Goal: Task Accomplishment & Management: Manage account settings

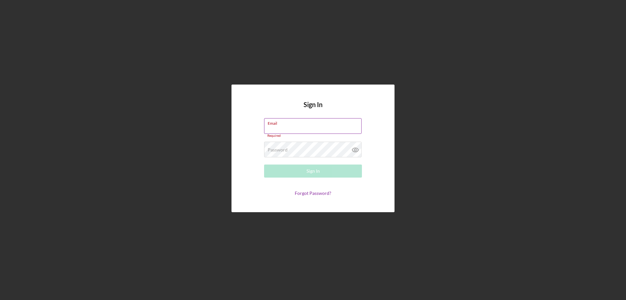
click at [315, 124] on label "Email" at bounding box center [315, 121] width 94 height 7
click at [315, 124] on input "Email" at bounding box center [312, 126] width 97 height 16
type input "[EMAIL_ADDRESS][DOMAIN_NAME]"
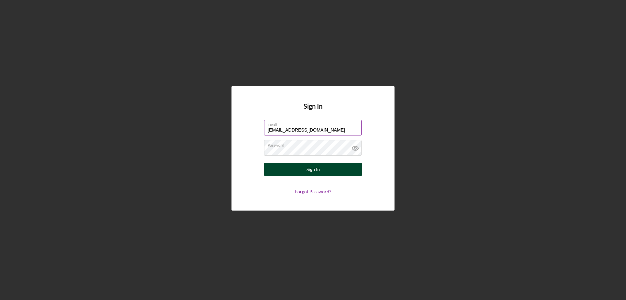
click at [313, 170] on div "Sign In" at bounding box center [312, 169] width 13 height 13
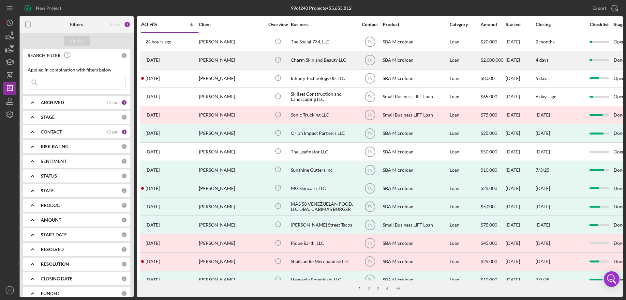
click at [156, 58] on time "[DATE]" at bounding box center [152, 59] width 14 height 5
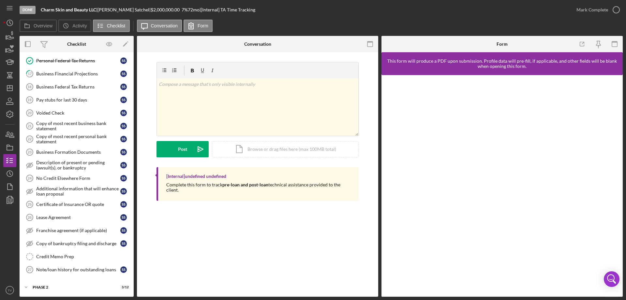
scroll to position [224, 0]
click at [62, 289] on div "Icon/Expander Phase 2 3 / 12" at bounding box center [77, 286] width 114 height 13
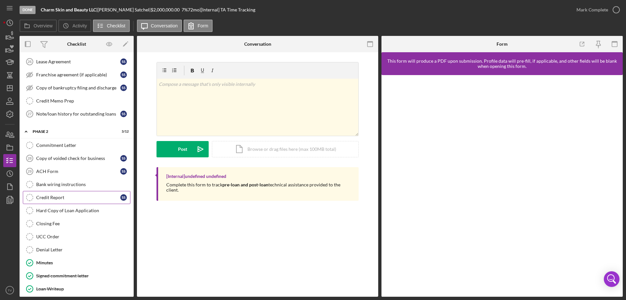
scroll to position [384, 0]
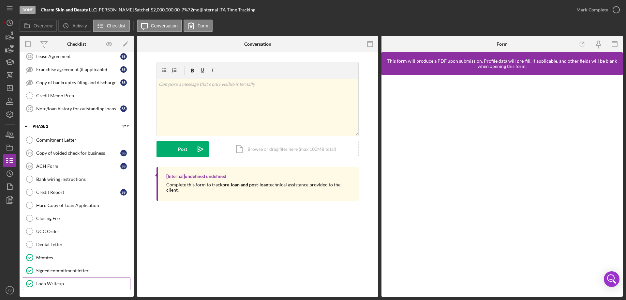
click at [58, 285] on div "Loan Writeup" at bounding box center [83, 283] width 94 height 5
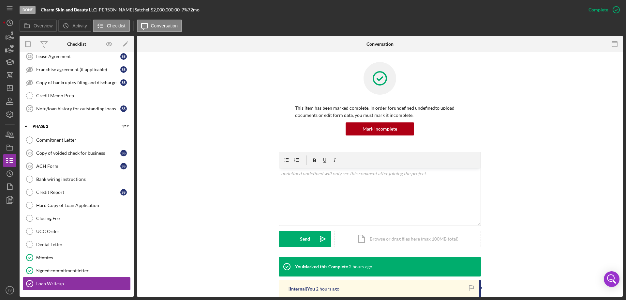
scroll to position [384, 0]
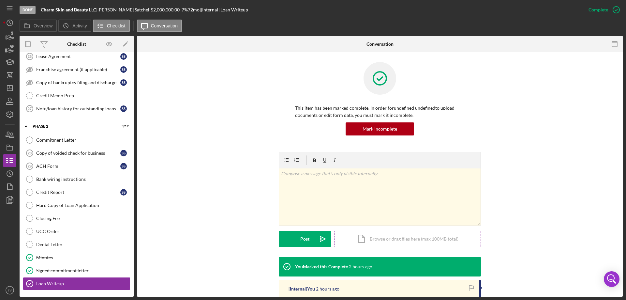
click at [375, 241] on div "Icon/Document Browse or drag files here (max 100MB total) Tap to choose files o…" at bounding box center [407, 238] width 147 height 16
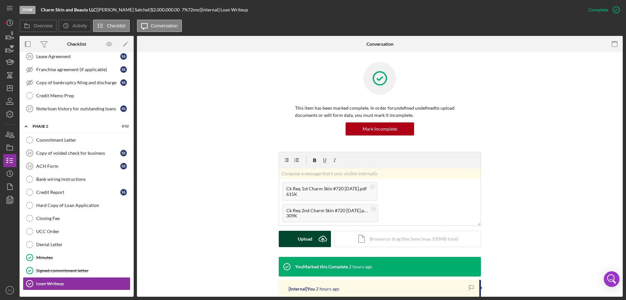
click at [300, 238] on div "Upload" at bounding box center [305, 238] width 15 height 16
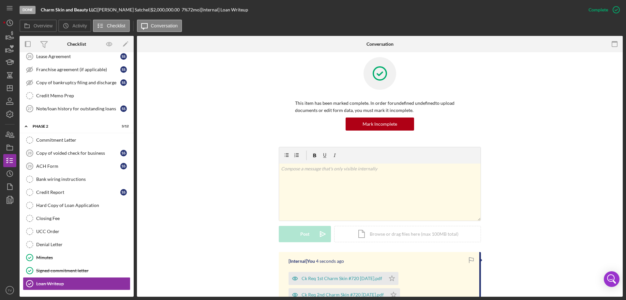
scroll to position [0, 0]
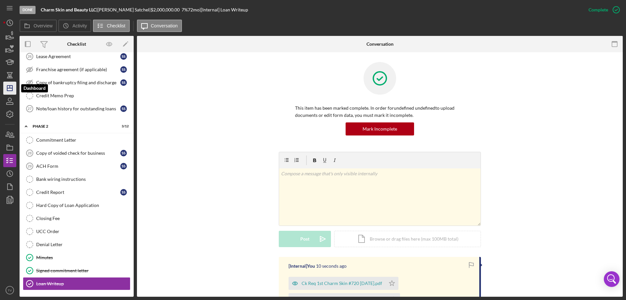
click at [10, 90] on icon "Icon/Dashboard" at bounding box center [10, 88] width 16 height 16
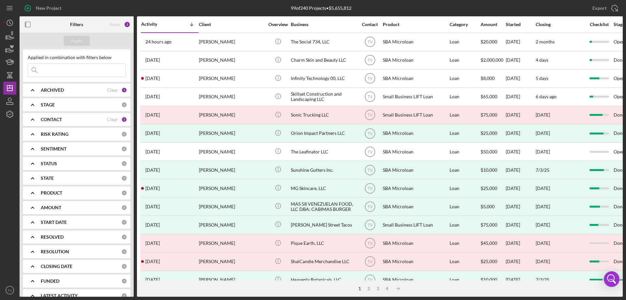
scroll to position [23, 0]
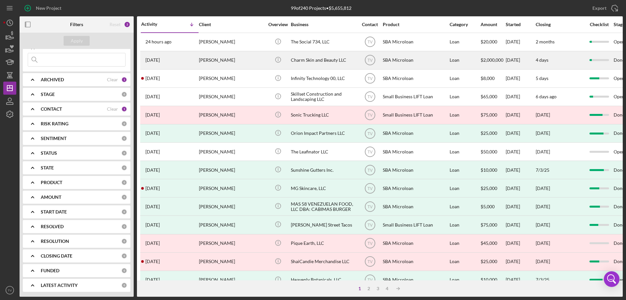
click at [155, 61] on time "[DATE]" at bounding box center [152, 59] width 14 height 5
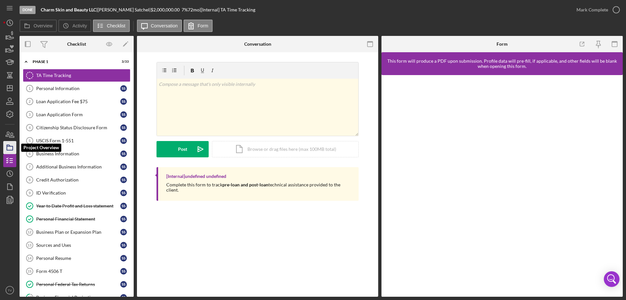
click at [10, 146] on icon "button" at bounding box center [10, 147] width 16 height 16
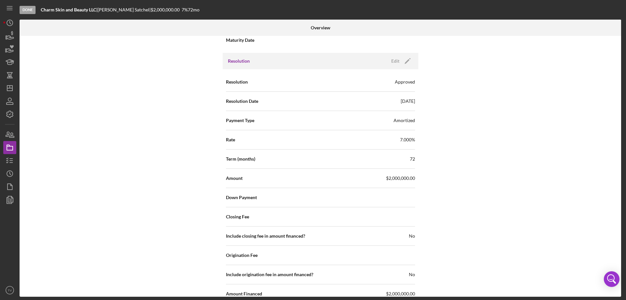
scroll to position [782, 0]
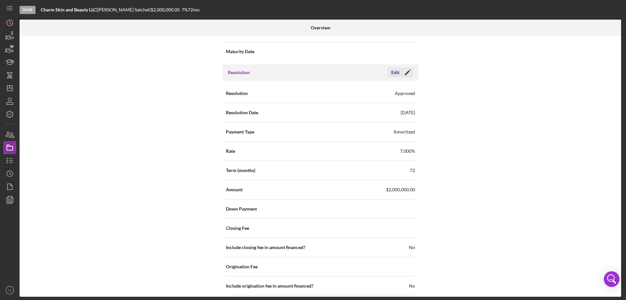
click at [400, 73] on icon "Icon/Edit" at bounding box center [407, 72] width 16 height 16
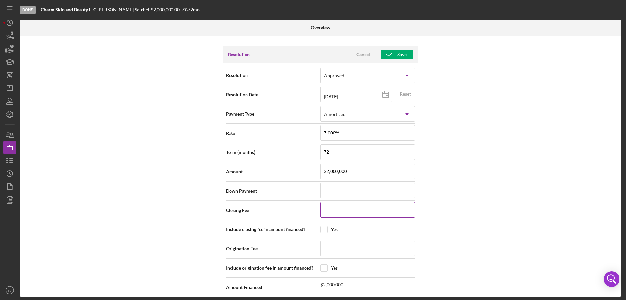
scroll to position [815, 0]
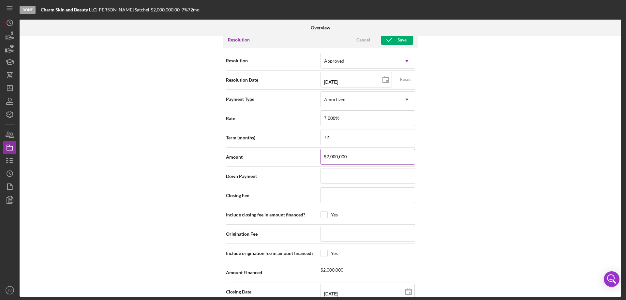
click at [354, 160] on input "$2,000,000" at bounding box center [367, 157] width 95 height 16
type input "$20,000,002"
type input "$200,000,020"
type input "$20,000,002"
type input "$2,000,000"
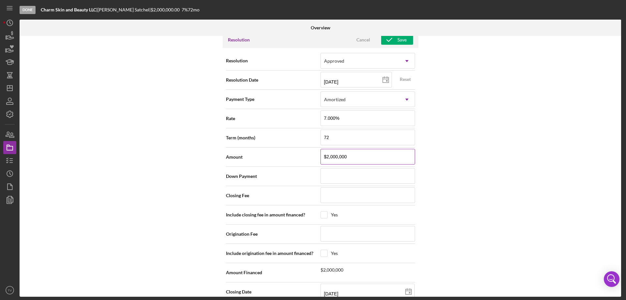
type input "$200,000"
type input "$20,000"
type input "$2,000"
type input "$20,000"
type input "$2,000,000"
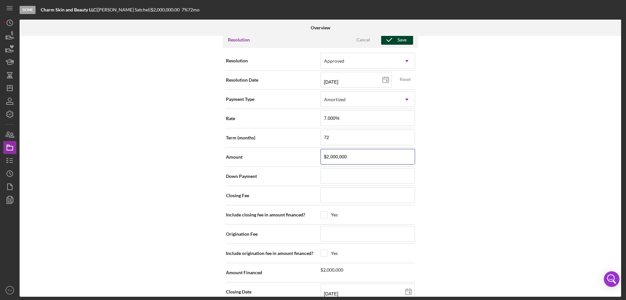
type input "$200,000"
type input "$20,000"
type input "$2,000"
type input "$20,000"
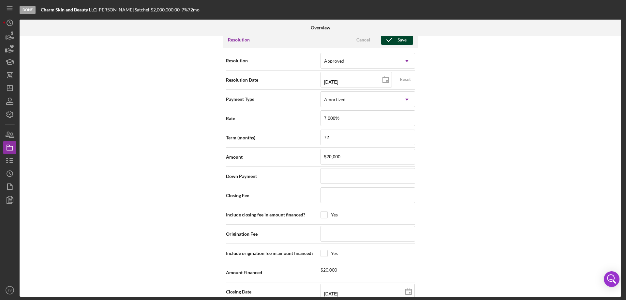
click at [401, 39] on div "Save" at bounding box center [401, 40] width 9 height 10
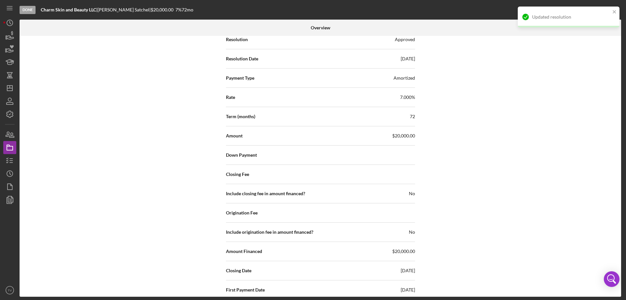
scroll to position [865, 0]
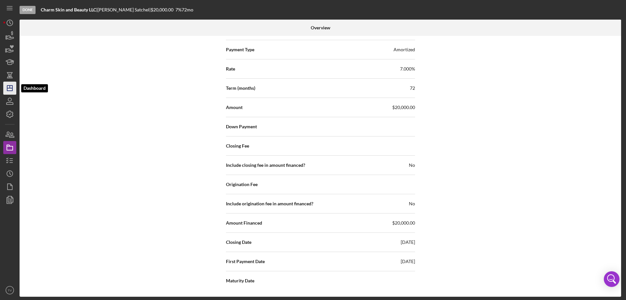
click at [12, 88] on line "button" at bounding box center [9, 88] width 5 height 0
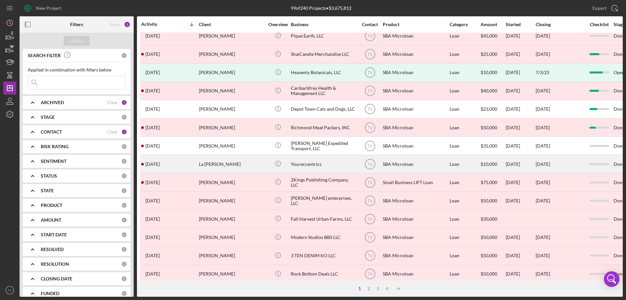
scroll to position [218, 0]
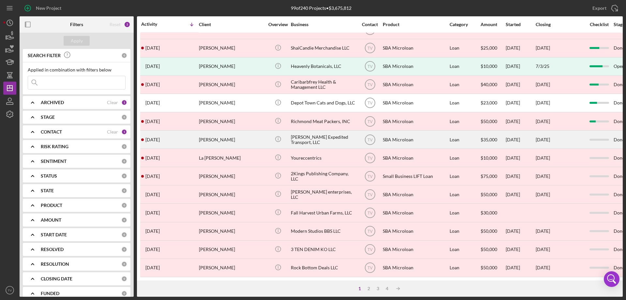
click at [160, 137] on time "[DATE]" at bounding box center [152, 139] width 14 height 5
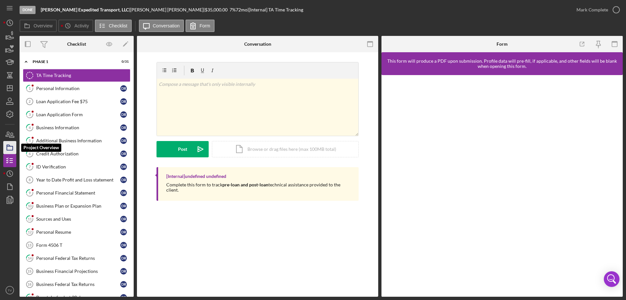
click at [8, 148] on icon "button" at bounding box center [10, 147] width 16 height 16
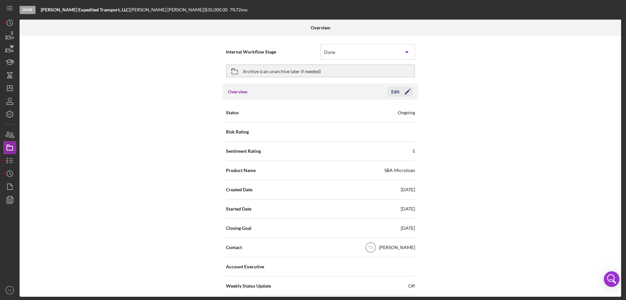
click at [407, 92] on icon "Icon/Edit" at bounding box center [407, 91] width 16 height 16
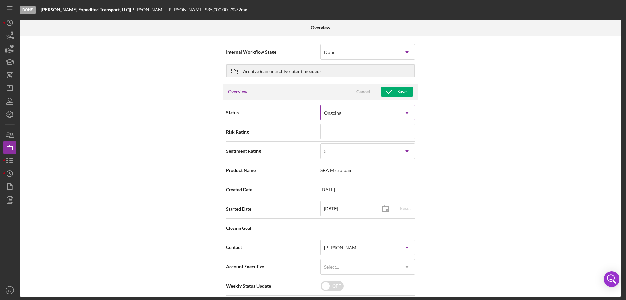
click at [410, 114] on icon "Icon/Dropdown Arrow" at bounding box center [407, 113] width 16 height 16
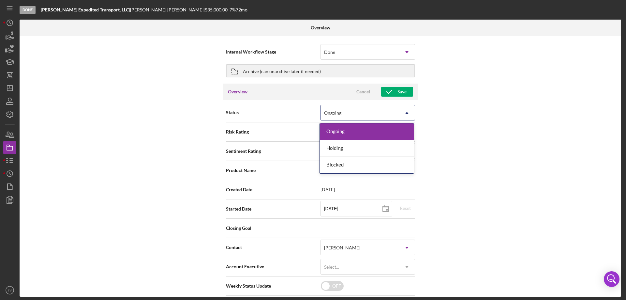
click at [354, 129] on div "Ongoing" at bounding box center [367, 131] width 94 height 17
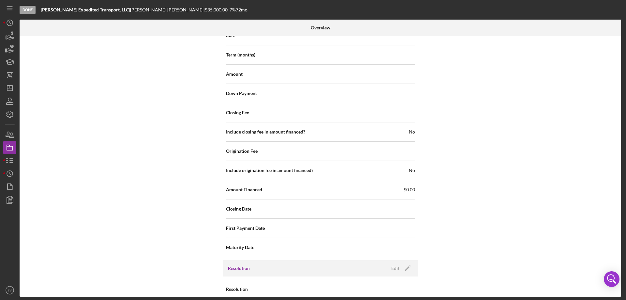
scroll to position [615, 0]
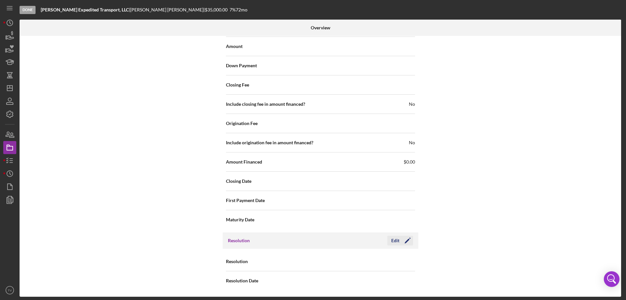
click at [396, 240] on div "Edit" at bounding box center [395, 240] width 8 height 10
click at [408, 263] on icon "Icon/Dropdown Arrow" at bounding box center [407, 262] width 16 height 16
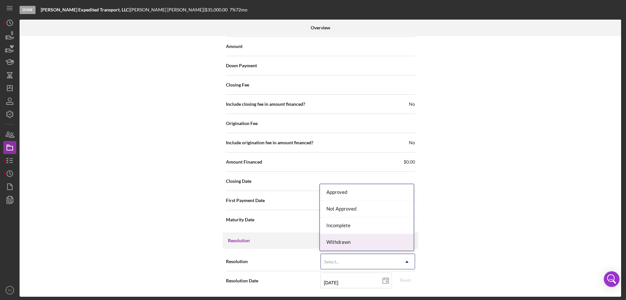
click at [341, 243] on div "Withdrawn" at bounding box center [367, 242] width 94 height 17
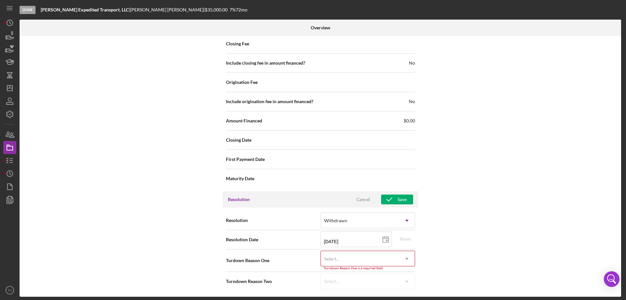
scroll to position [656, 0]
click at [408, 260] on icon "Icon/Dropdown Arrow" at bounding box center [407, 258] width 16 height 16
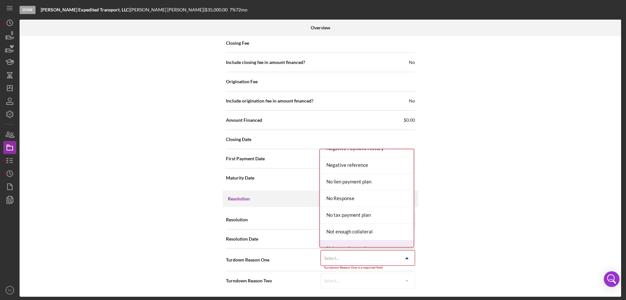
scroll to position [424, 0]
click at [361, 195] on div "No Response" at bounding box center [367, 199] width 94 height 17
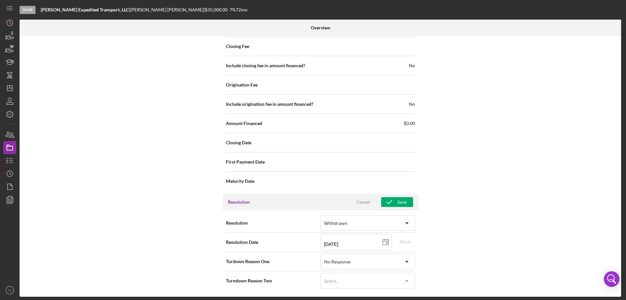
scroll to position [653, 0]
click at [399, 204] on div "Save" at bounding box center [401, 202] width 9 height 10
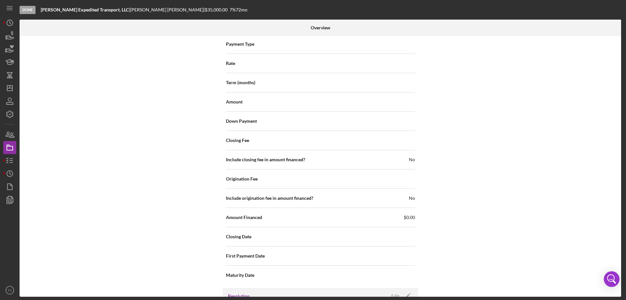
scroll to position [490, 0]
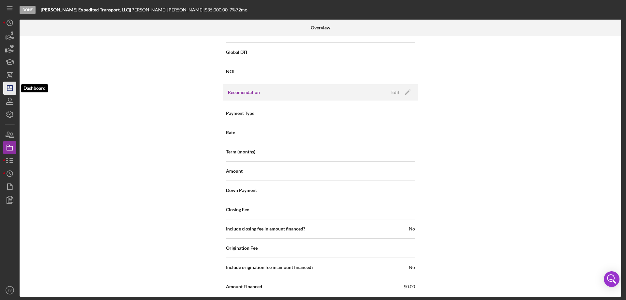
click at [8, 92] on icon "Icon/Dashboard" at bounding box center [10, 88] width 16 height 16
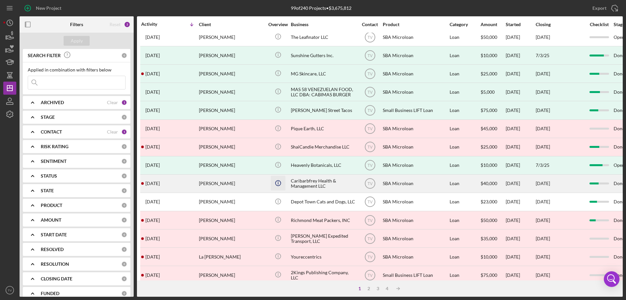
scroll to position [163, 0]
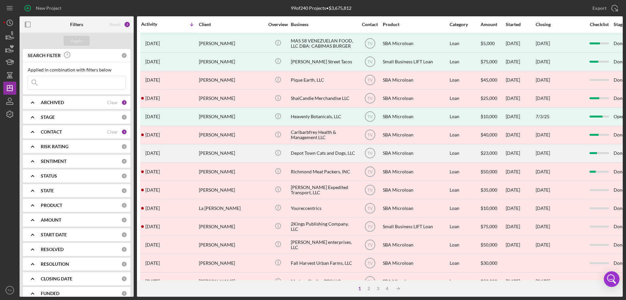
click at [157, 155] on time "[DATE]" at bounding box center [152, 152] width 14 height 5
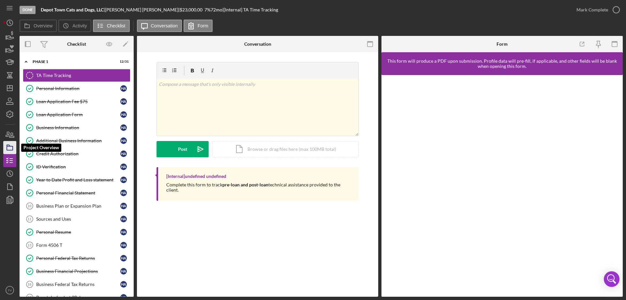
click at [11, 148] on icon "button" at bounding box center [10, 147] width 16 height 16
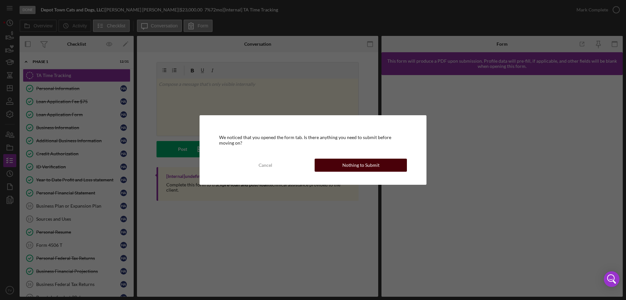
click at [362, 166] on div "Nothing to Submit" at bounding box center [360, 164] width 37 height 13
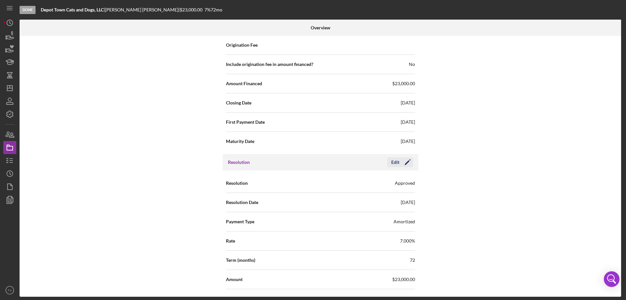
scroll to position [702, 0]
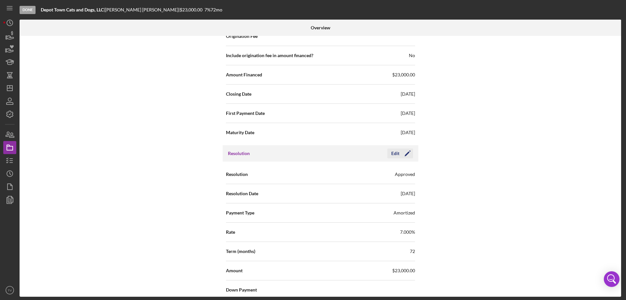
click at [404, 151] on icon "Icon/Edit" at bounding box center [407, 153] width 16 height 16
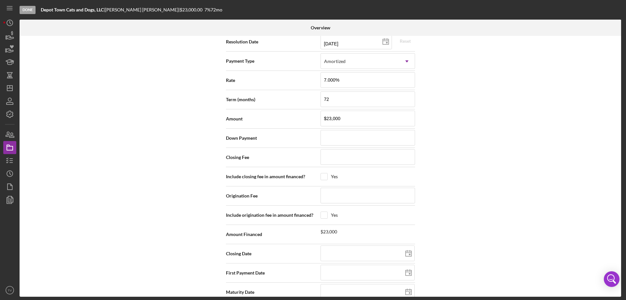
scroll to position [865, 0]
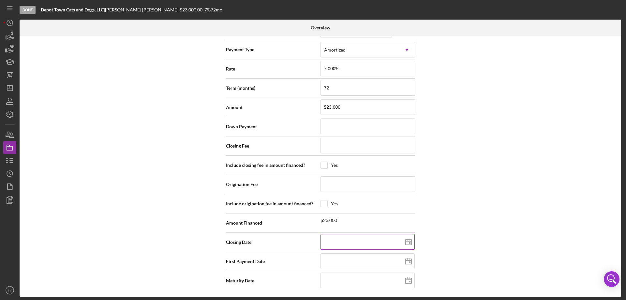
click at [378, 238] on input at bounding box center [367, 242] width 94 height 16
click at [408, 241] on line at bounding box center [409, 241] width 6 height 0
type input "[DATE]"
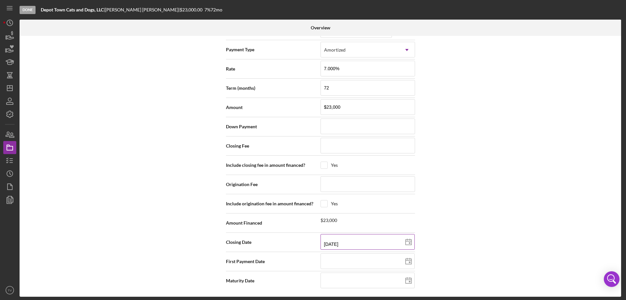
type input "[DATE]"
click at [360, 260] on input at bounding box center [367, 261] width 94 height 16
click at [408, 261] on icon at bounding box center [408, 261] width 16 height 16
type input "[DATE]"
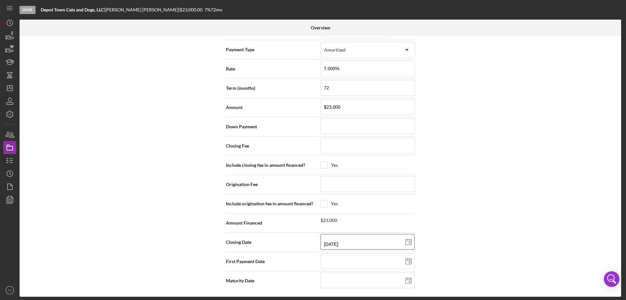
type input "[DATE]"
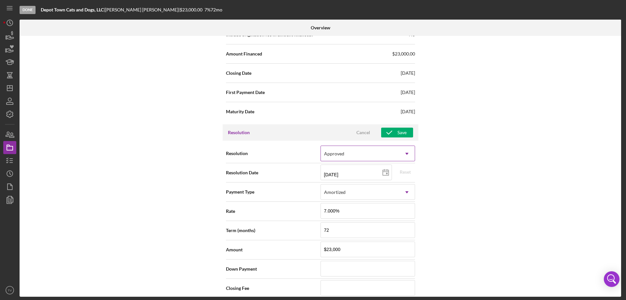
scroll to position [734, 0]
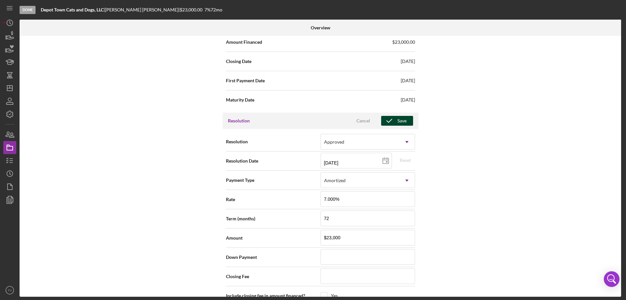
click at [397, 122] on div "Save" at bounding box center [401, 121] width 9 height 10
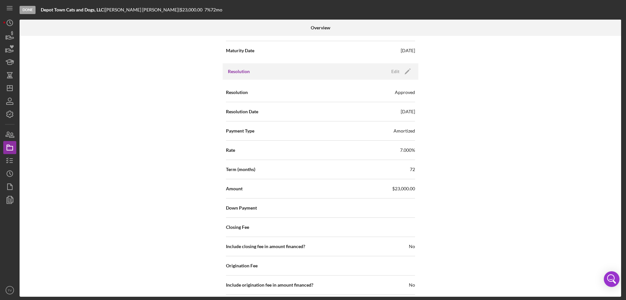
scroll to position [702, 0]
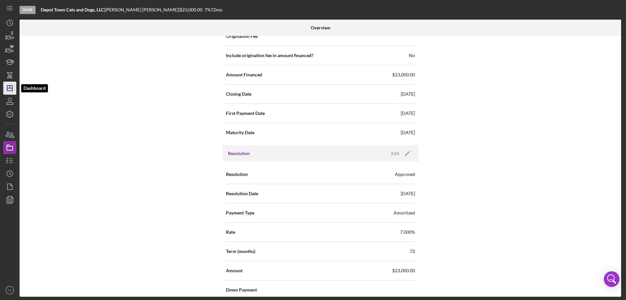
click at [10, 88] on icon "Icon/Dashboard" at bounding box center [10, 88] width 16 height 16
